Goal: Use online tool/utility: Utilize a website feature to perform a specific function

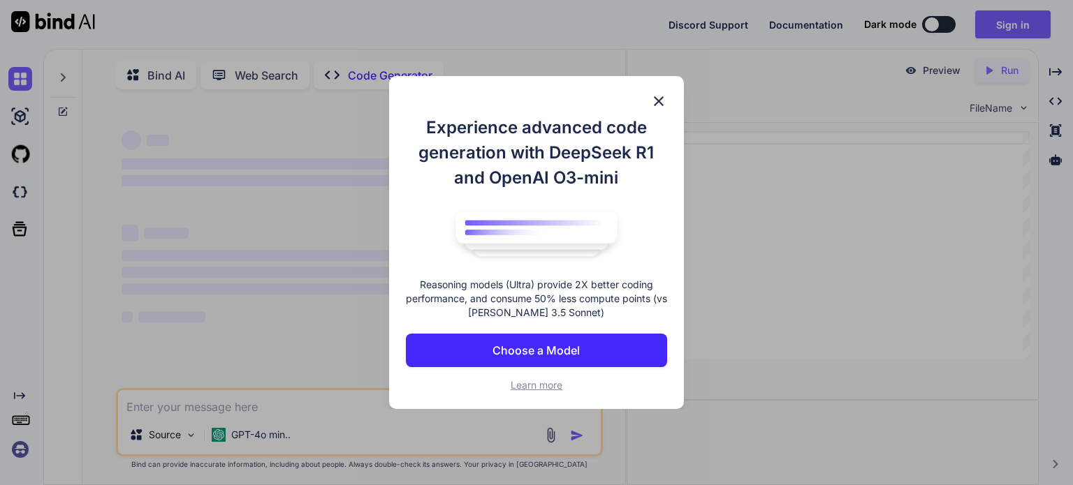
click at [684, 294] on div "Experience advanced code generation with DeepSeek R1 and OpenAI O3-mini Reasoni…" at bounding box center [537, 243] width 322 height 334
click at [658, 91] on div "Experience advanced code generation with DeepSeek R1 and OpenAI O3-mini Reasoni…" at bounding box center [536, 243] width 295 height 334
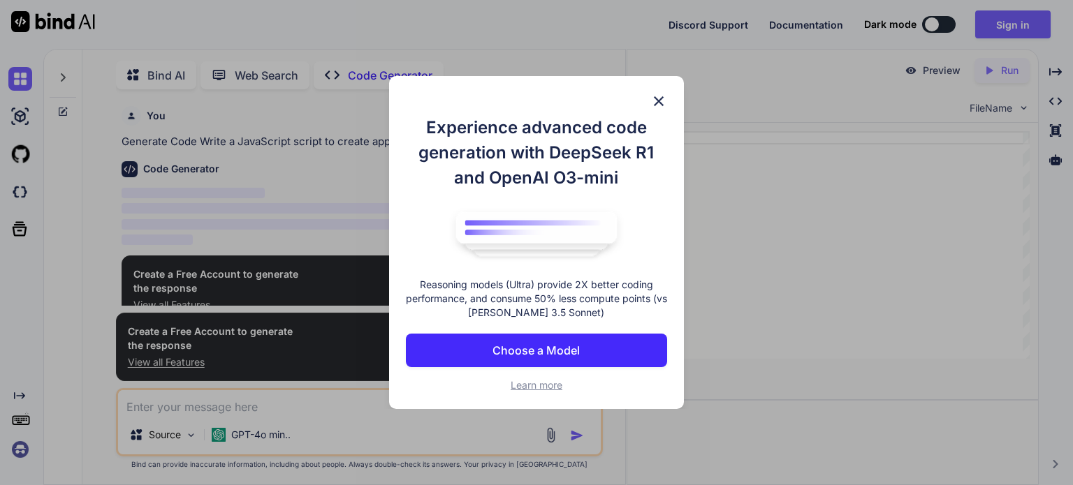
scroll to position [5, 0]
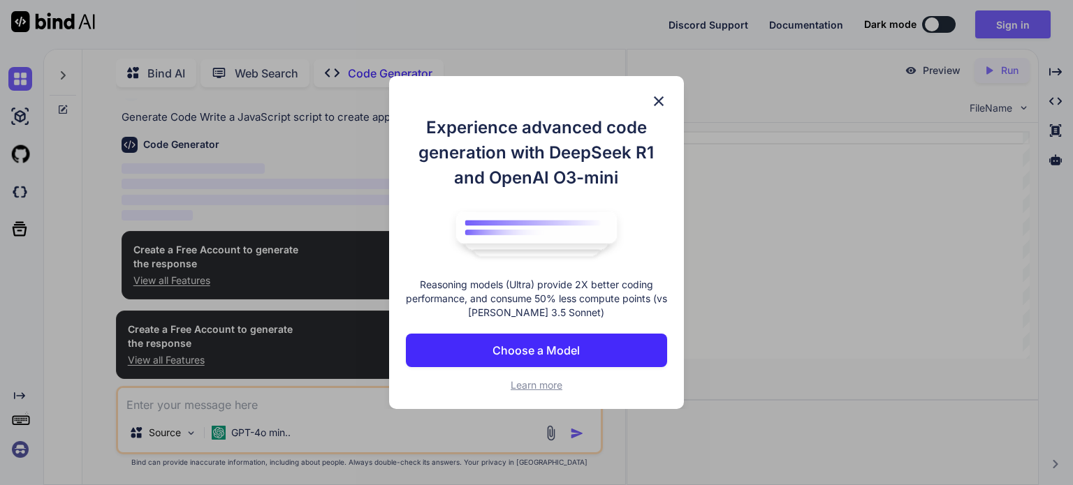
type textarea "x"
click at [658, 103] on img at bounding box center [658, 101] width 17 height 17
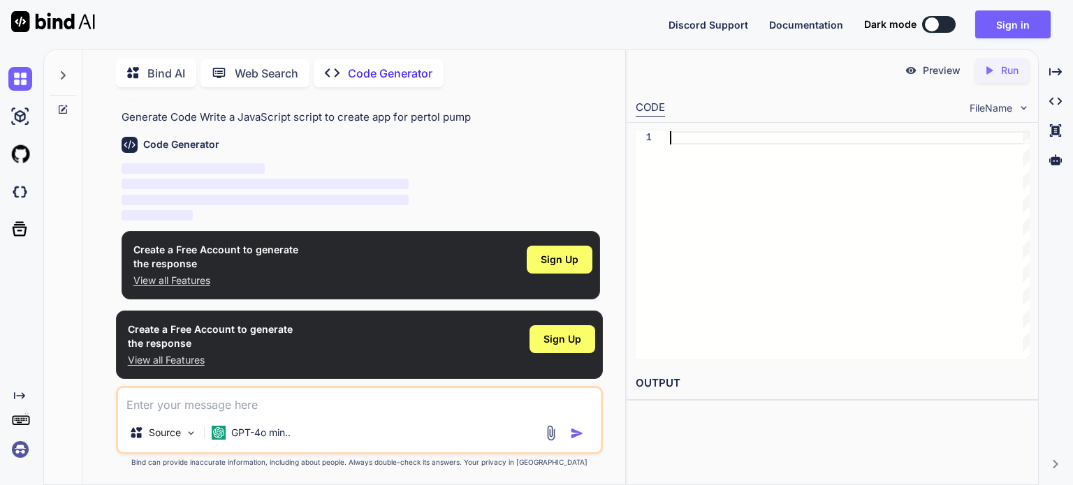
click at [771, 269] on div at bounding box center [850, 245] width 360 height 228
